Goal: Information Seeking & Learning: Learn about a topic

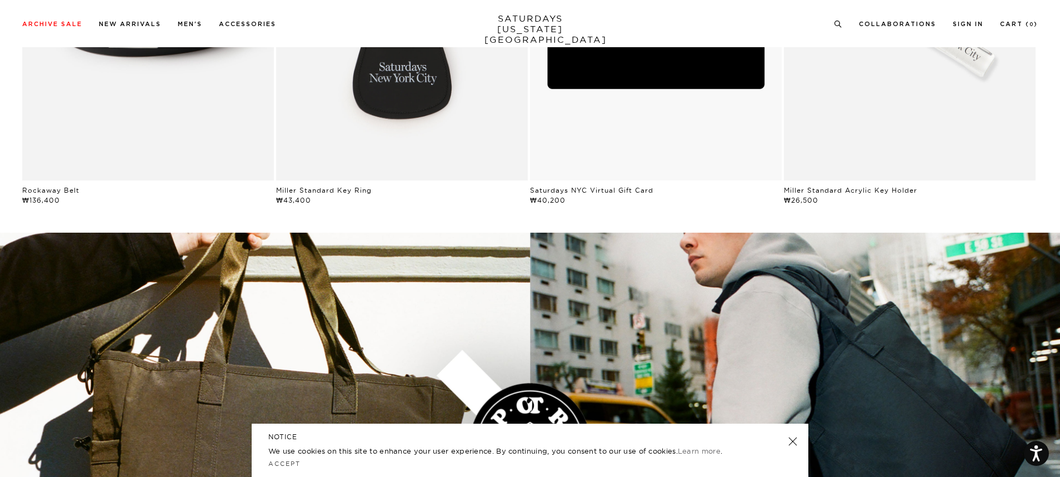
scroll to position [1666, 0]
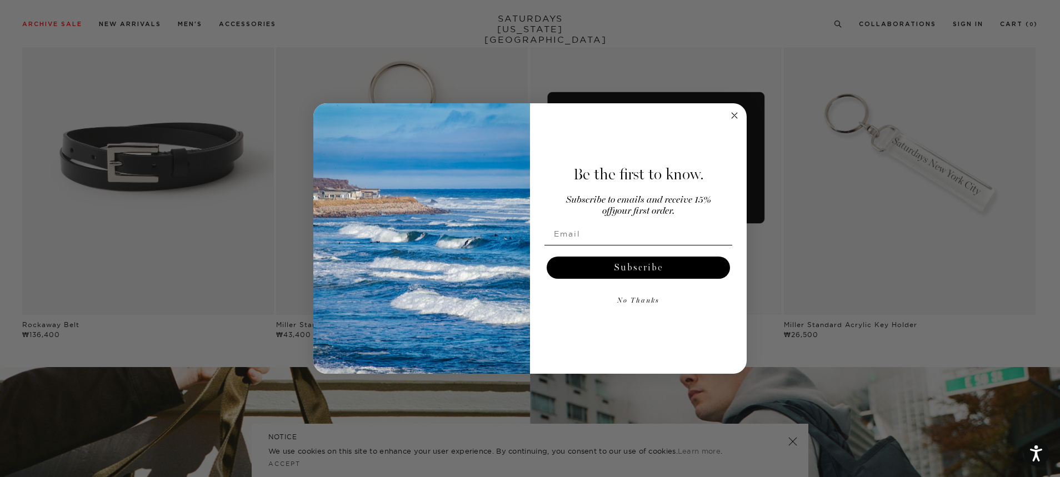
click at [740, 116] on circle "Close dialog" at bounding box center [734, 115] width 13 height 13
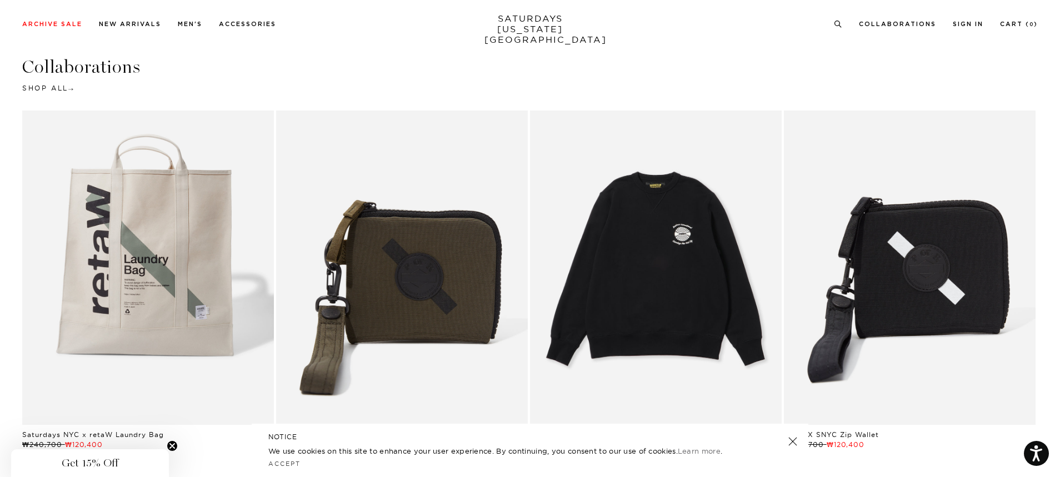
scroll to position [2444, 0]
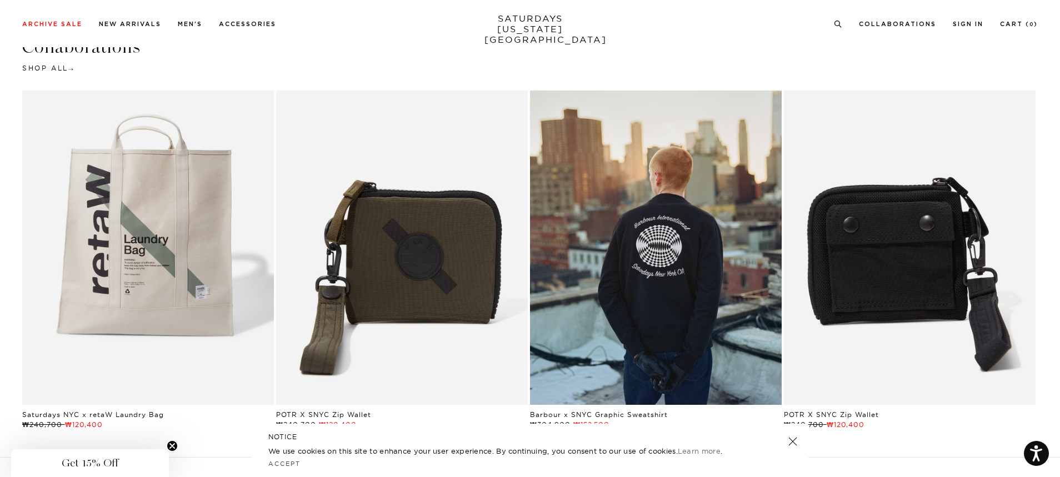
click at [903, 293] on link "Black | POTR X SNYC Zip Wallet | Saturdays NYC" at bounding box center [910, 248] width 252 height 314
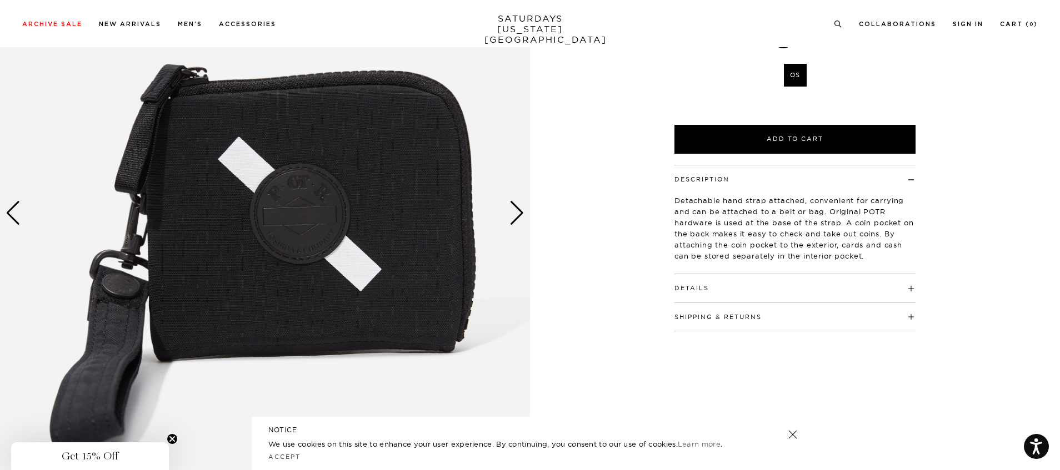
scroll to position [176, 0]
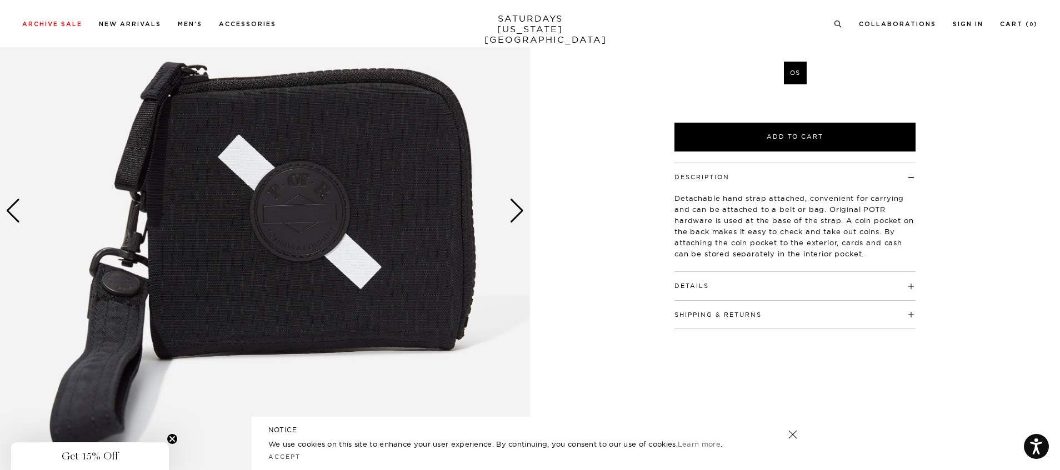
click at [509, 222] on img at bounding box center [265, 211] width 530 height 663
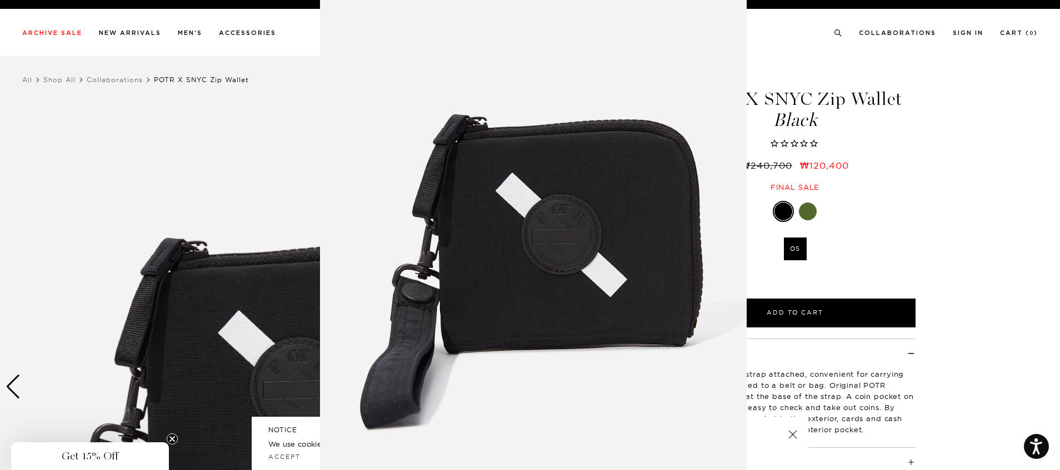
scroll to position [51, 0]
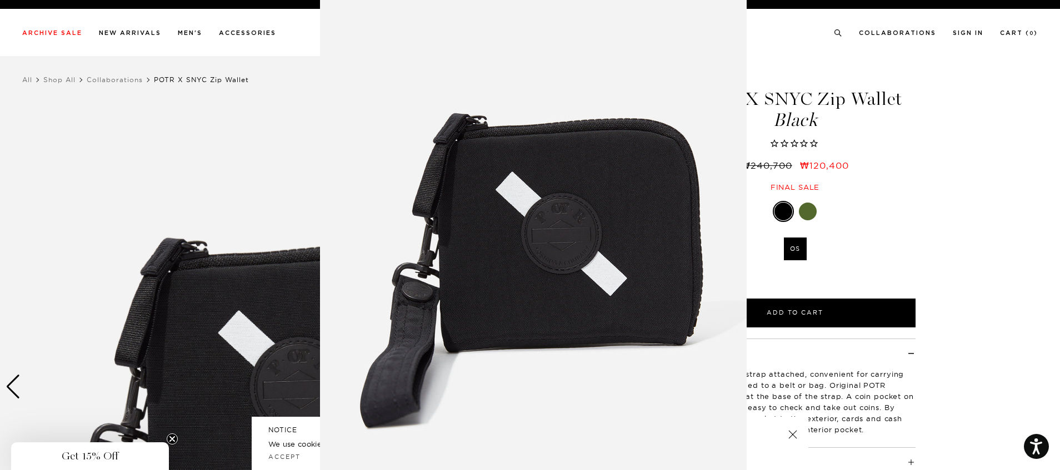
click at [700, 283] on img at bounding box center [533, 233] width 427 height 569
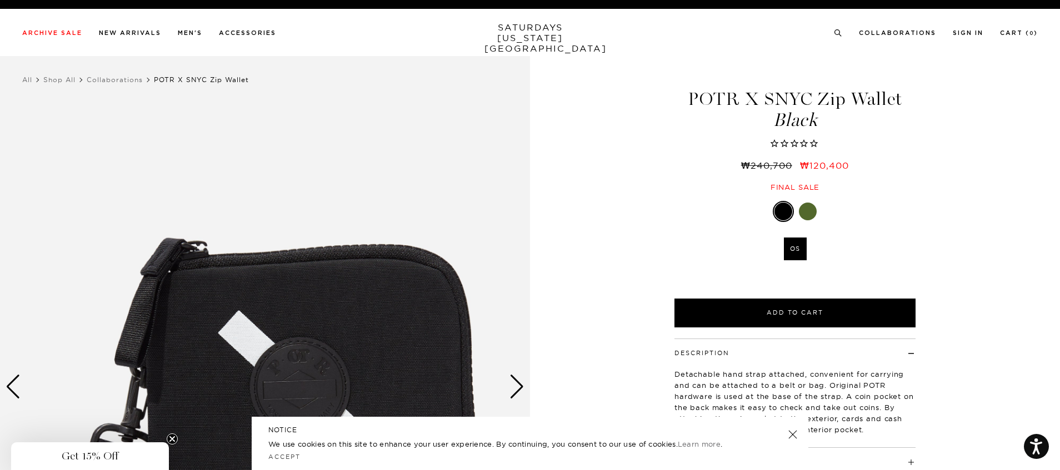
scroll to position [0, 0]
click at [514, 387] on div "Next slide" at bounding box center [516, 387] width 15 height 24
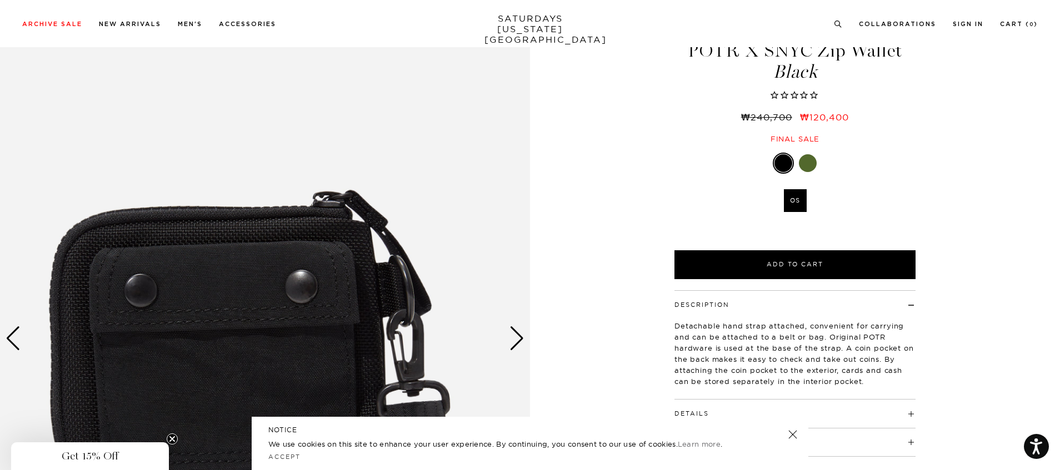
scroll to position [111, 0]
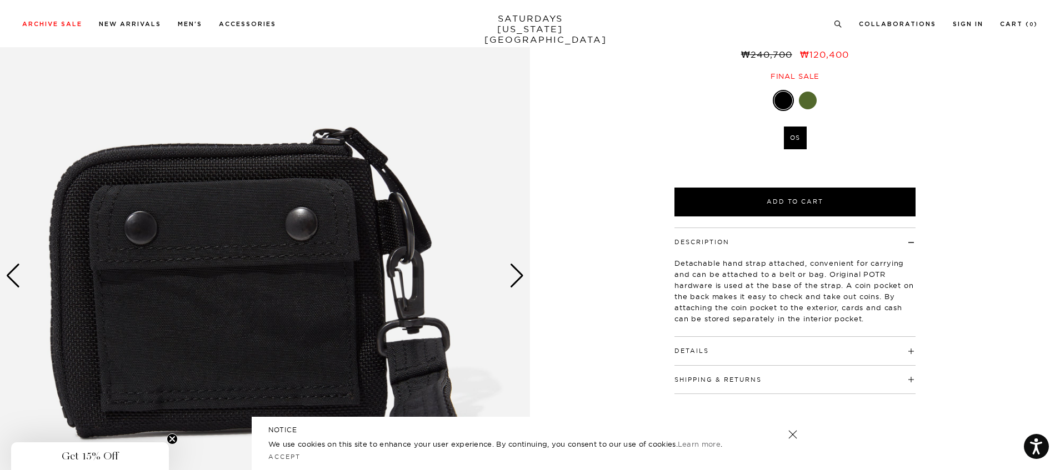
click at [313, 329] on img at bounding box center [265, 276] width 530 height 663
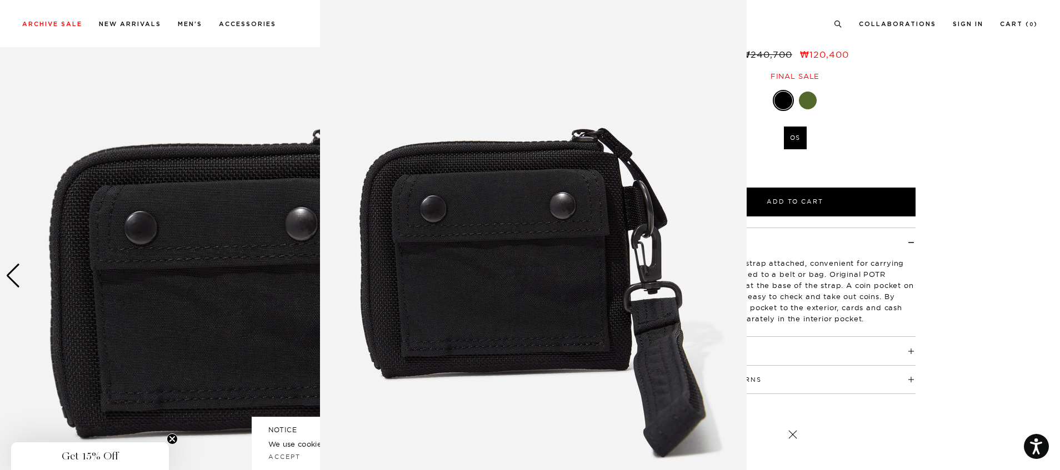
scroll to position [38, 0]
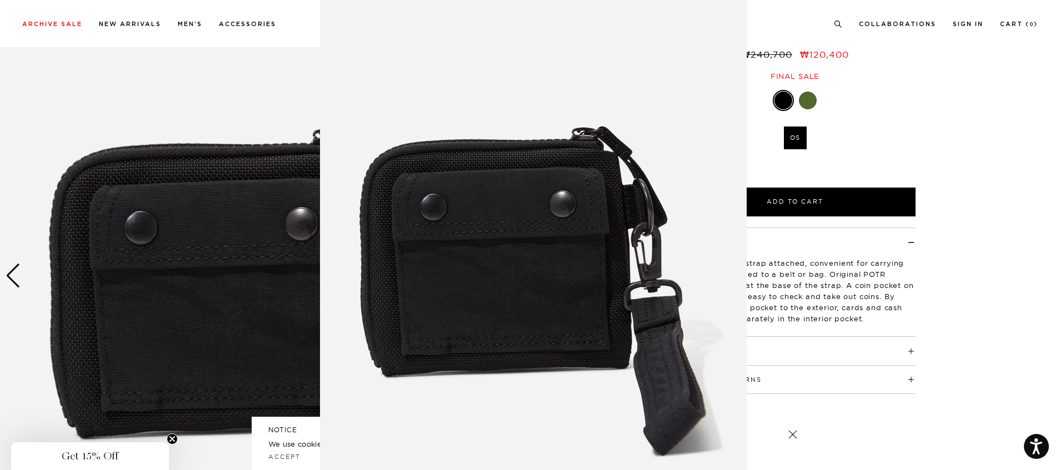
click at [459, 219] on img at bounding box center [533, 246] width 427 height 569
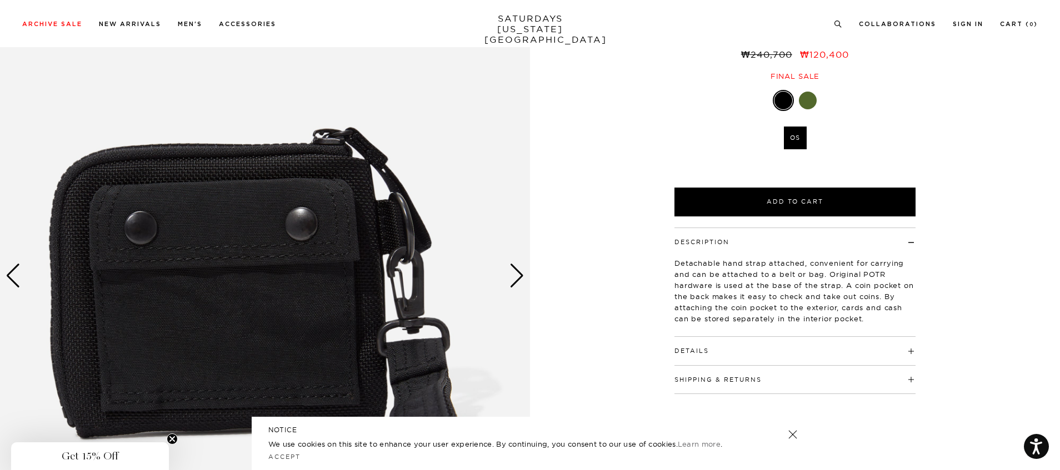
click at [519, 275] on div "Next slide" at bounding box center [516, 276] width 15 height 24
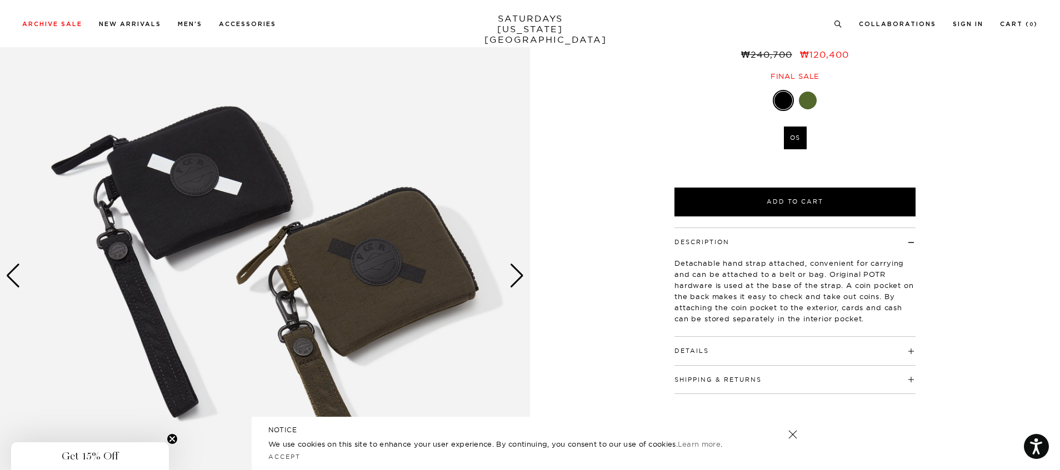
click at [419, 303] on img at bounding box center [265, 276] width 530 height 663
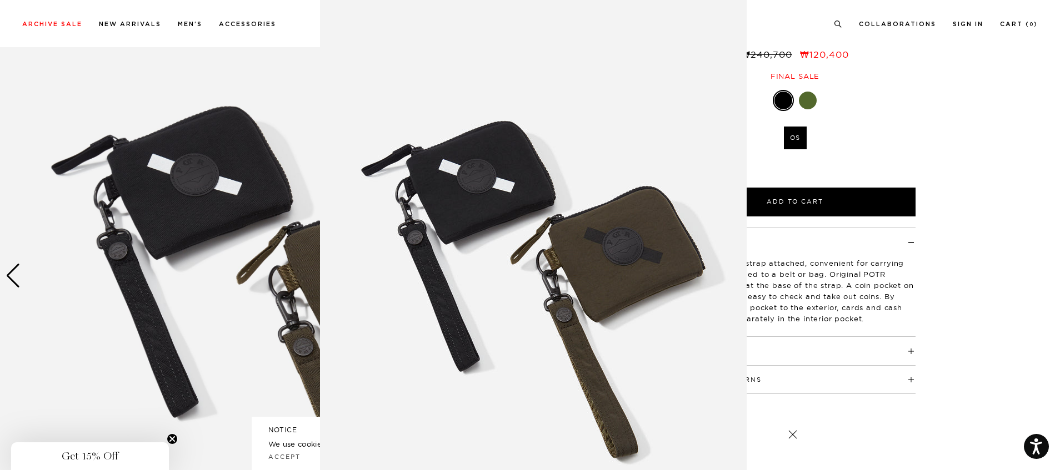
scroll to position [30, 0]
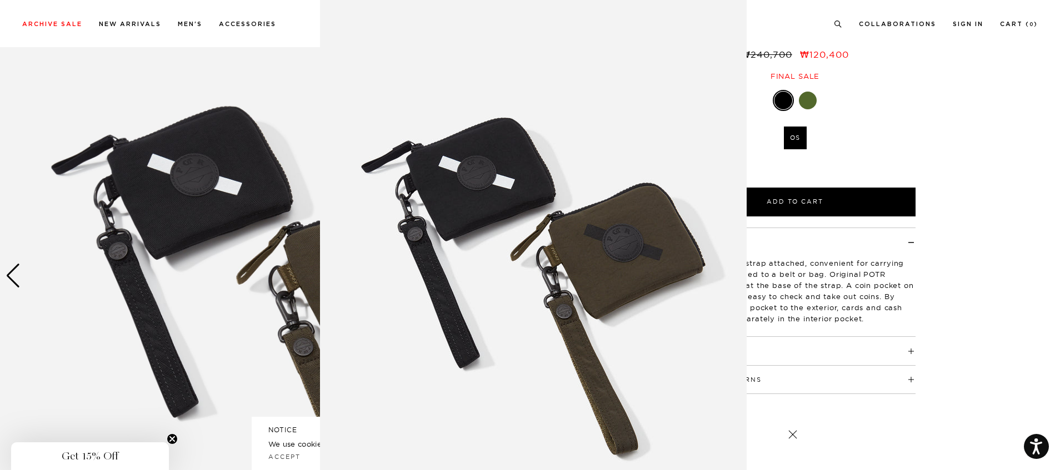
click at [522, 199] on img at bounding box center [533, 254] width 427 height 569
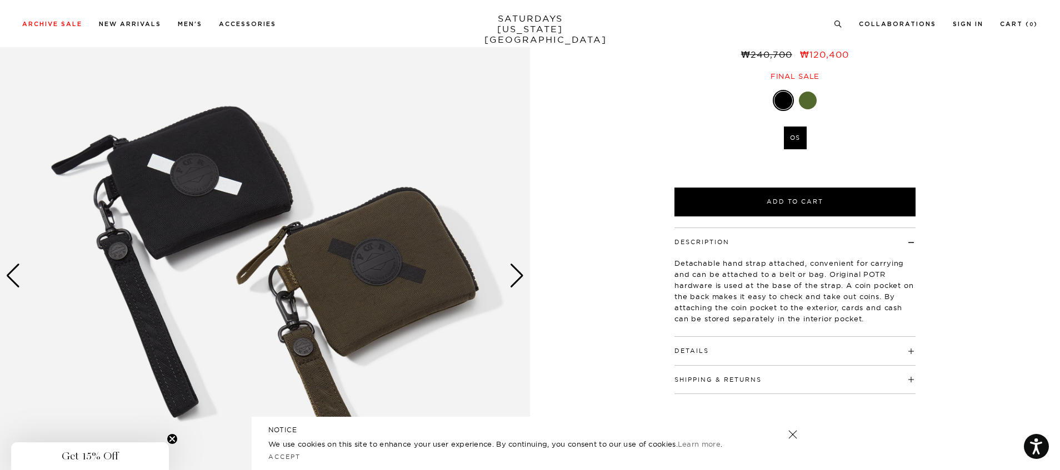
click at [518, 284] on div "Next slide" at bounding box center [516, 276] width 15 height 24
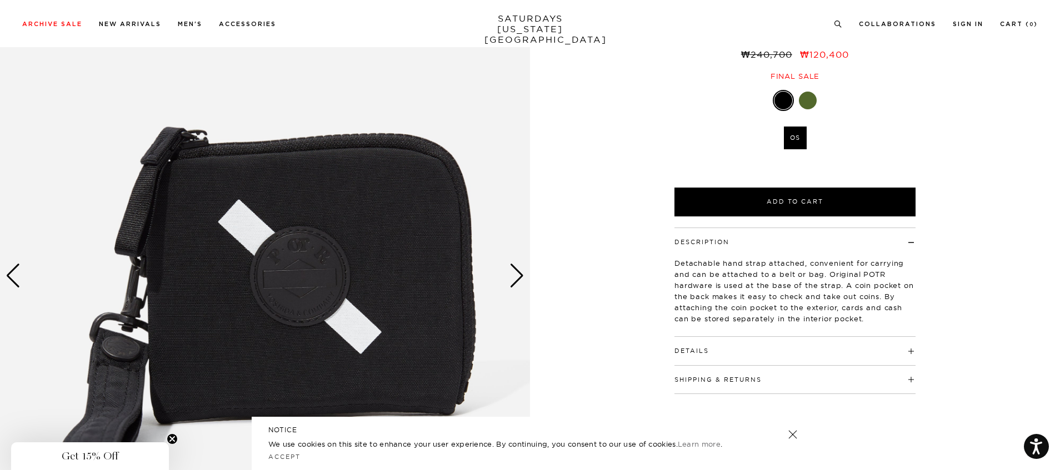
click at [518, 284] on div "Next slide" at bounding box center [516, 276] width 15 height 24
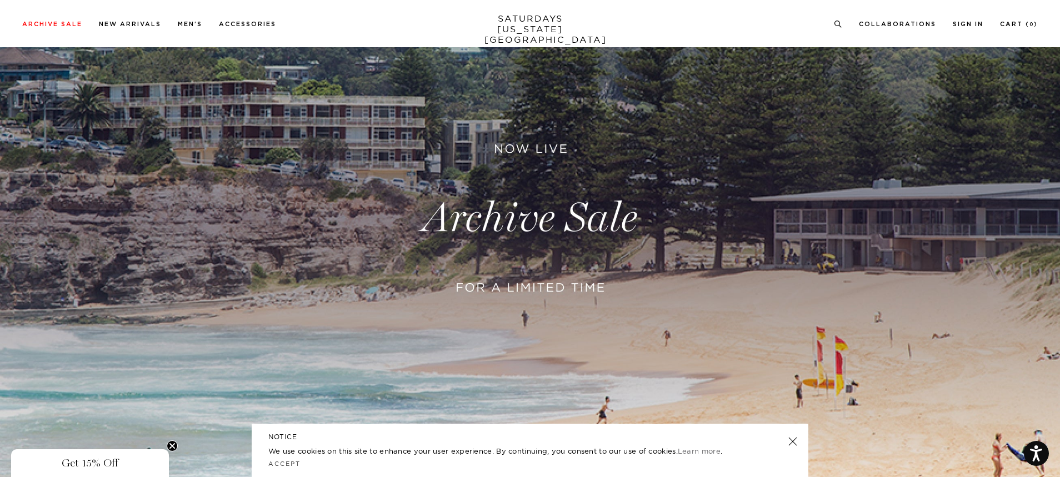
scroll to position [2, 0]
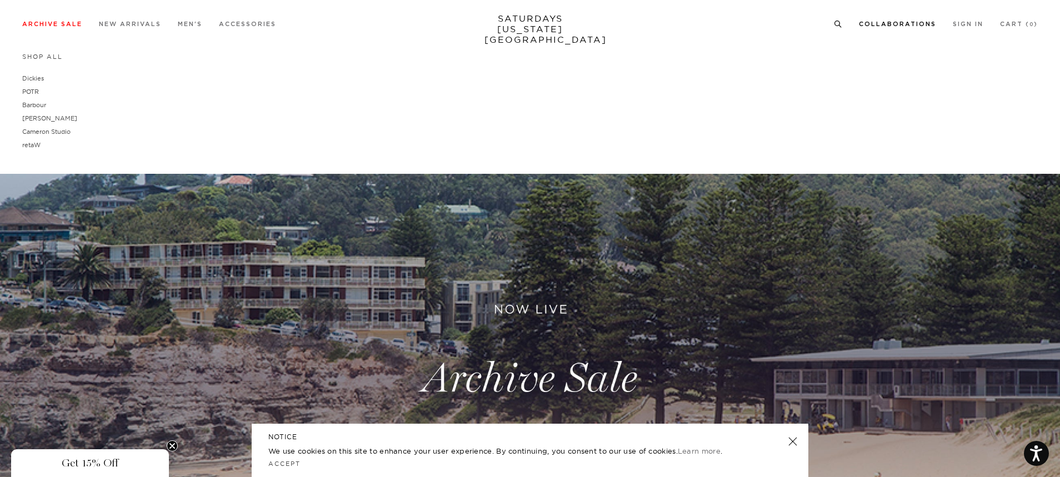
click at [909, 25] on link "Collaborations" at bounding box center [897, 24] width 77 height 6
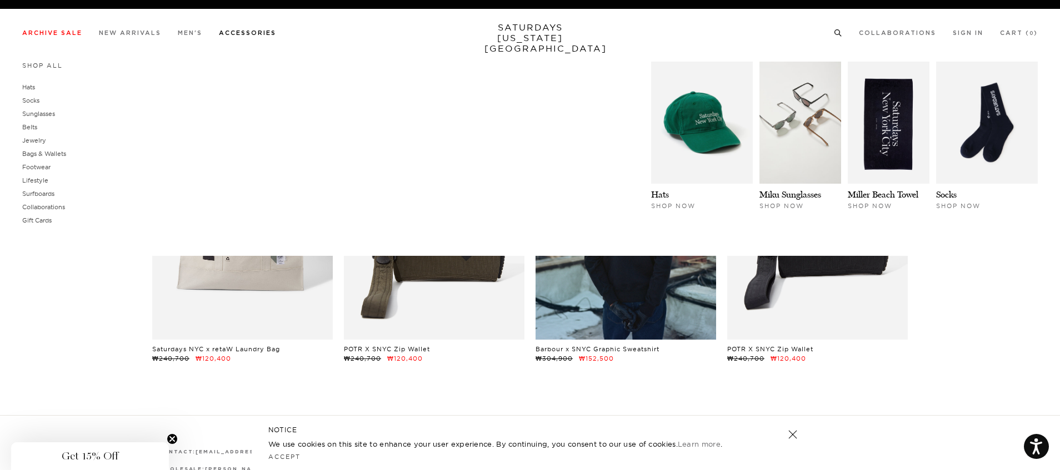
click at [250, 32] on link "Accessories" at bounding box center [247, 33] width 57 height 6
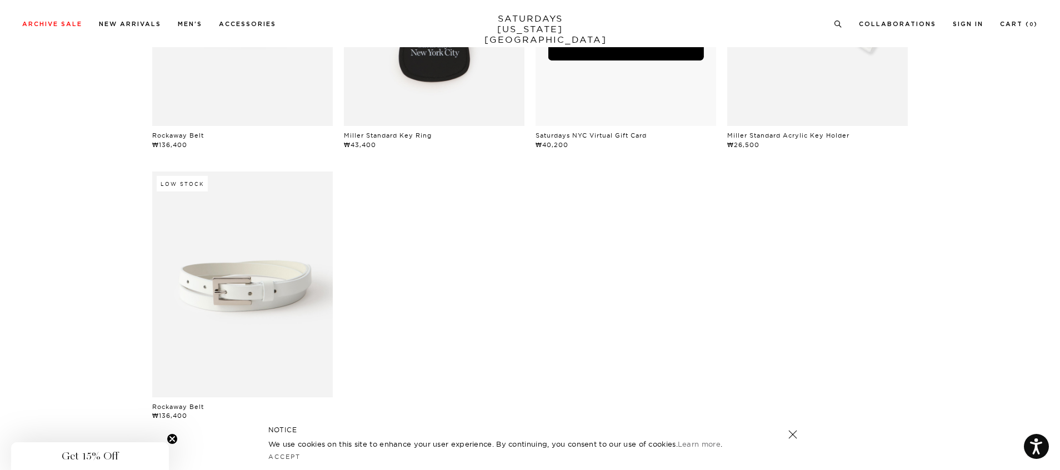
scroll to position [333, 0]
